Goal: Find contact information: Find contact information

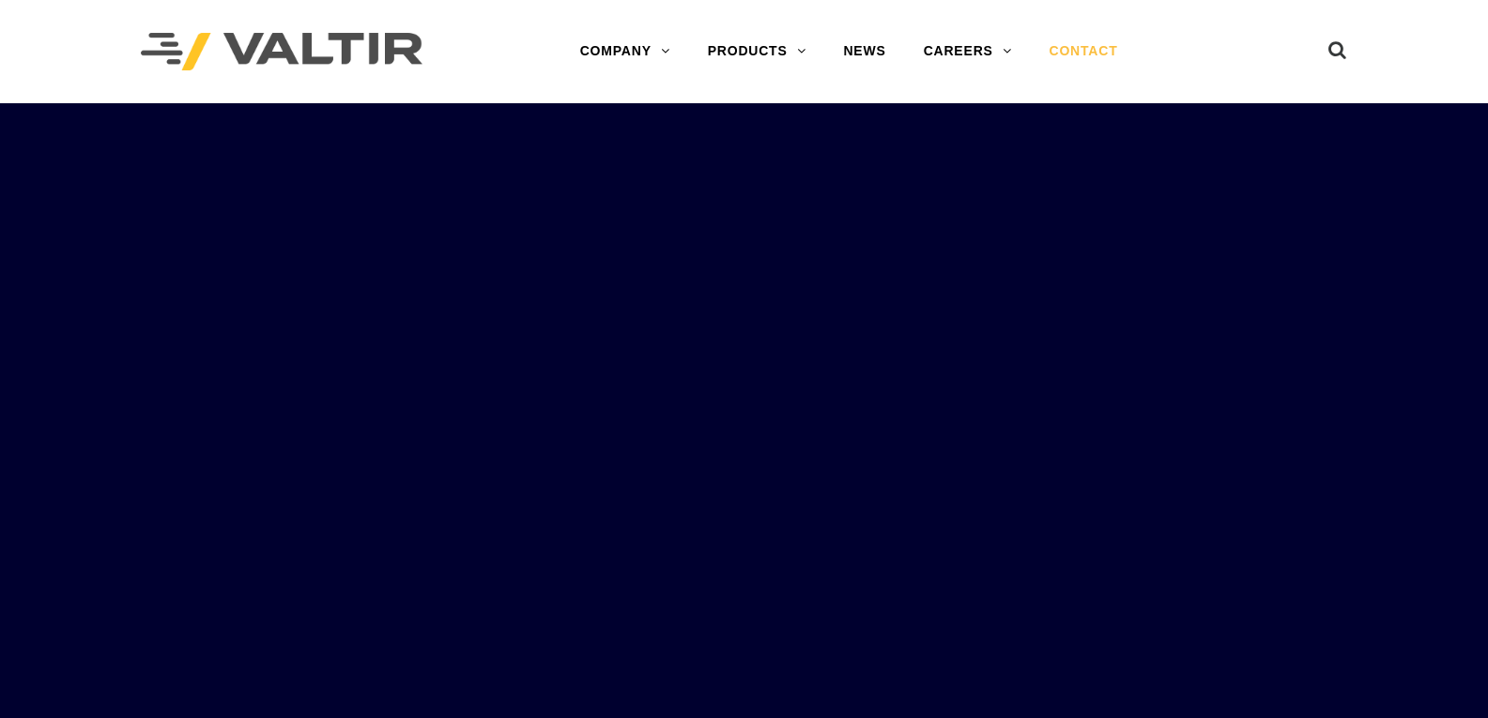
click at [1091, 43] on link "CONTACT" at bounding box center [1084, 52] width 106 height 38
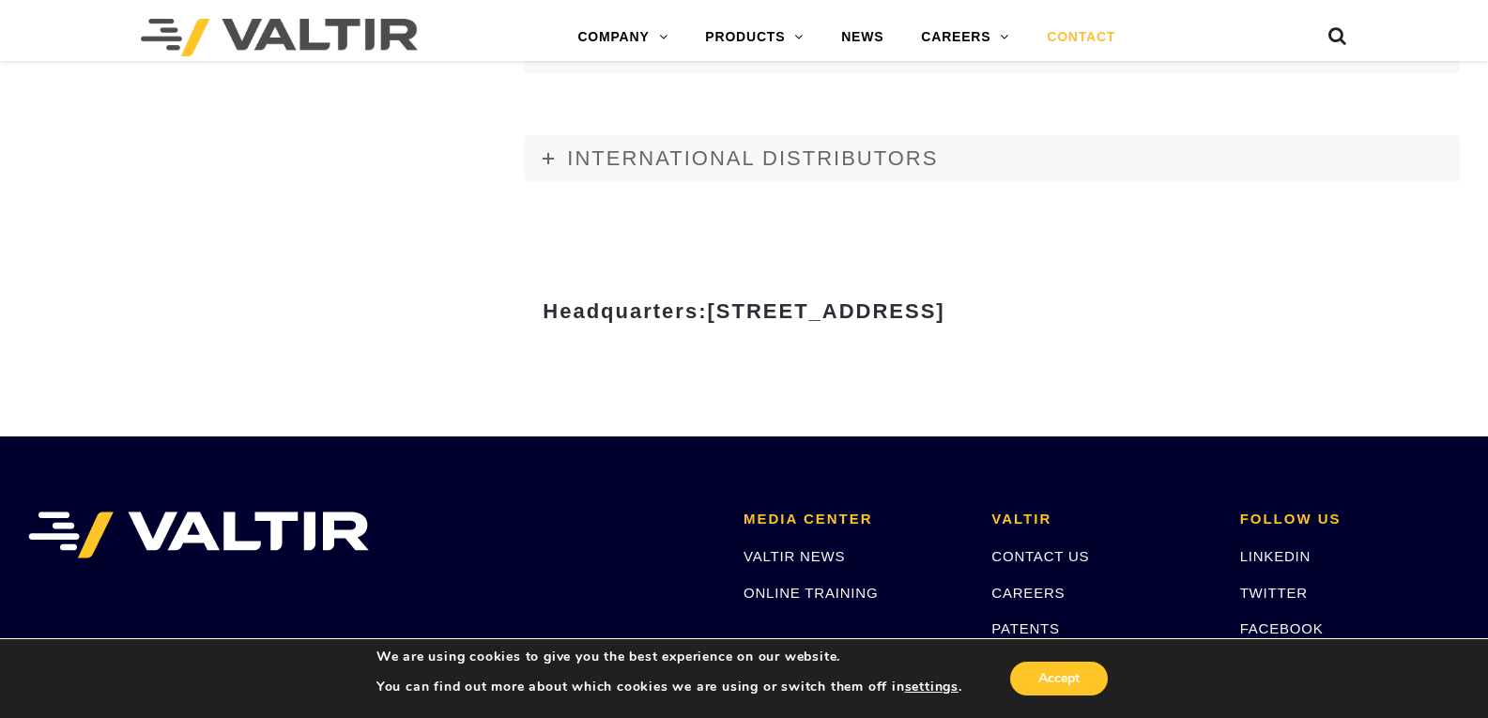
scroll to position [2604, 0]
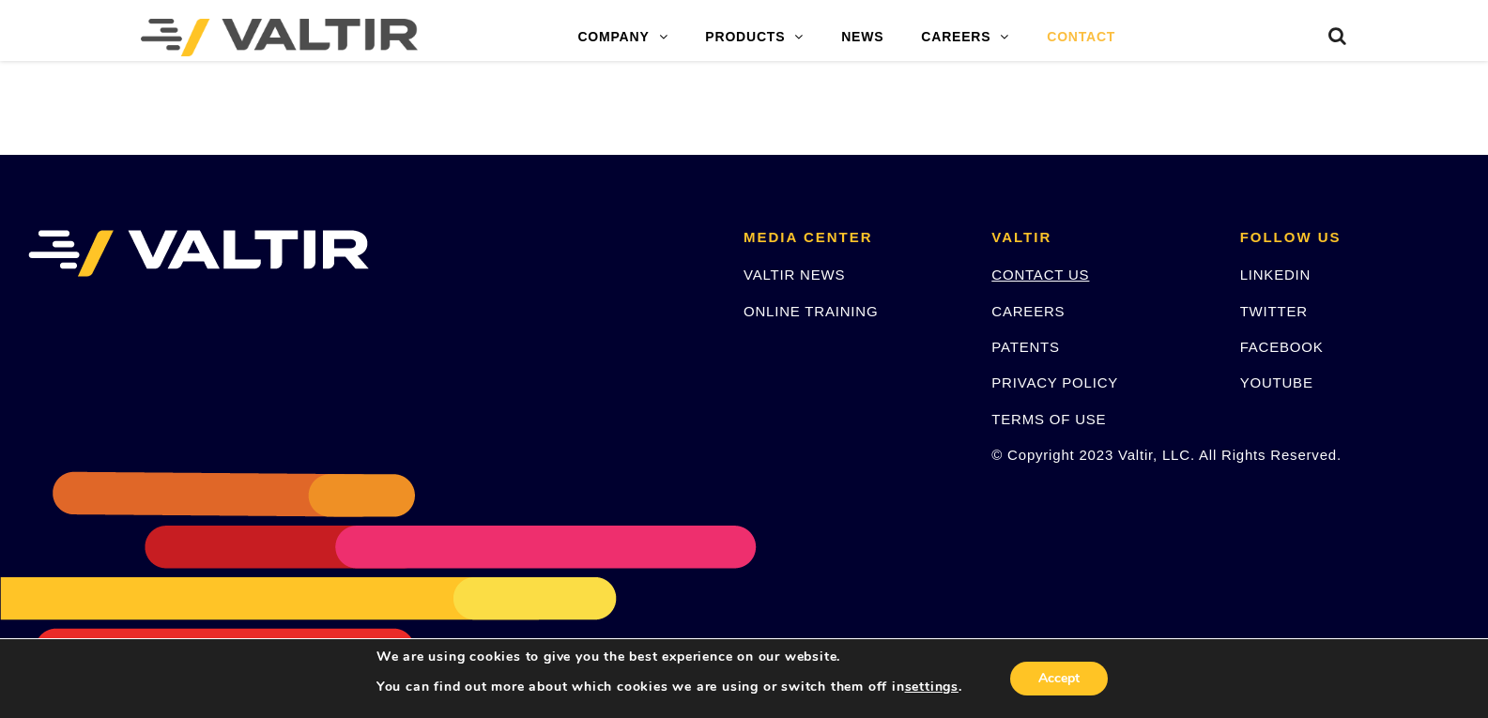
click at [1007, 276] on link "CONTACT US" at bounding box center [1040, 275] width 98 height 16
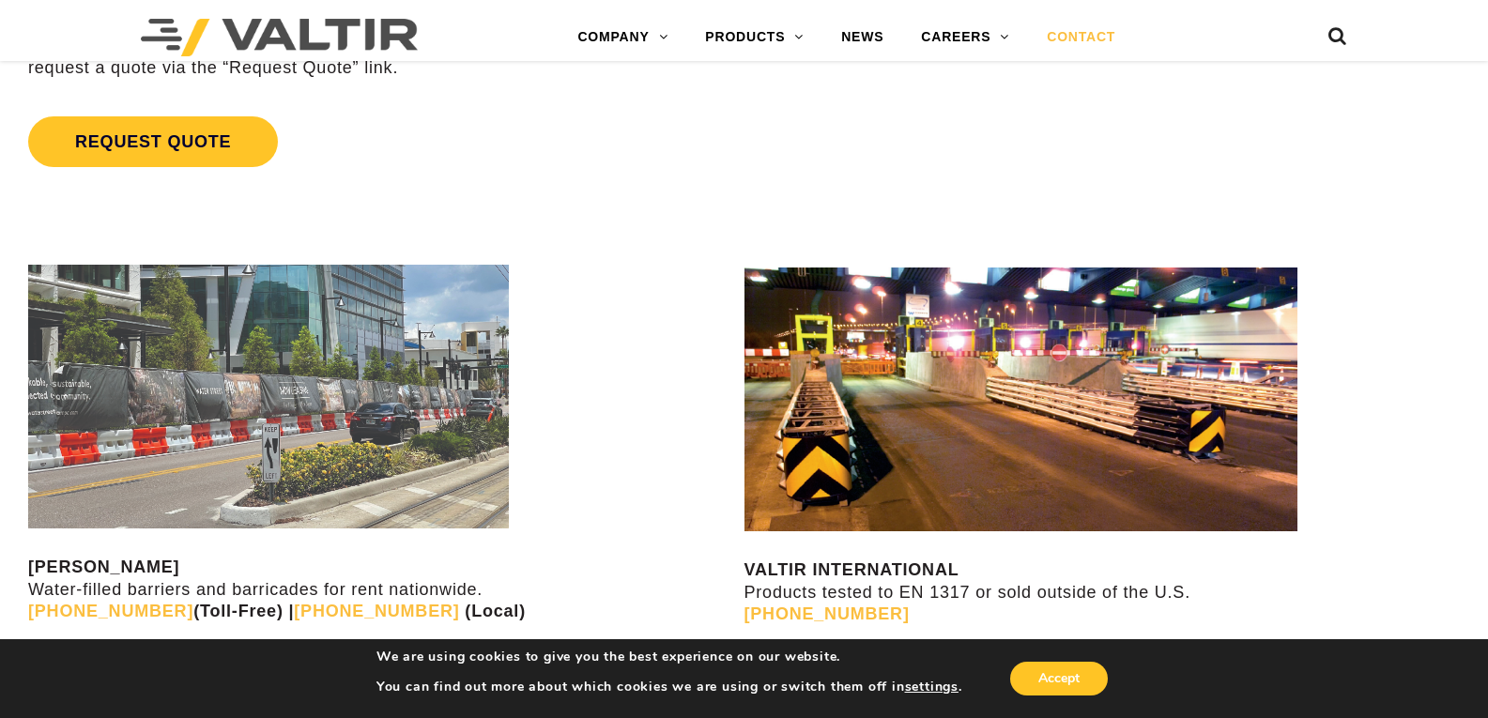
scroll to position [1196, 0]
